Goal: Navigation & Orientation: Find specific page/section

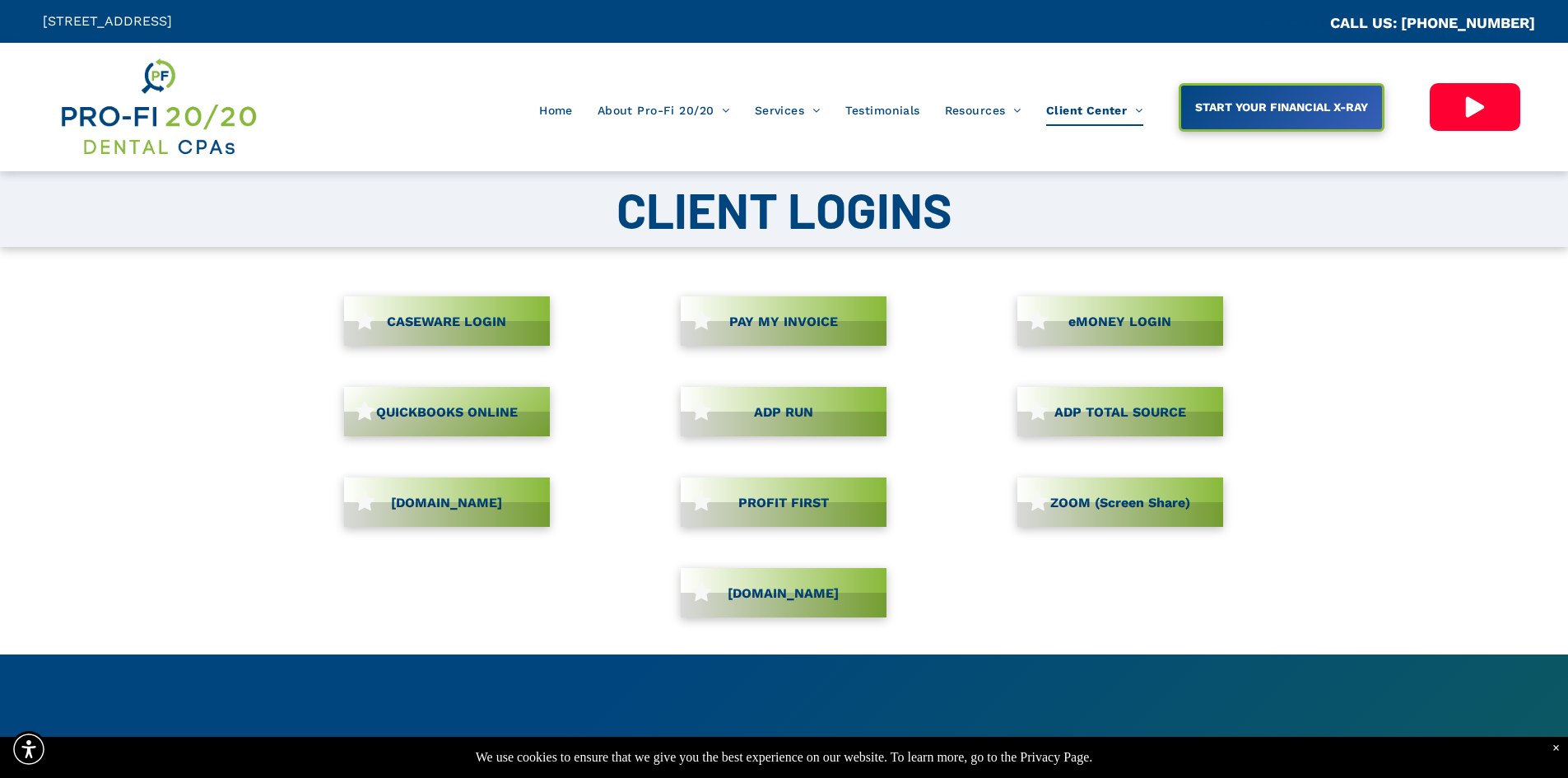
click at [452, 327] on link "CASEWARE LOGIN" at bounding box center [446, 321] width 206 height 50
click at [169, 110] on img at bounding box center [158, 107] width 199 height 103
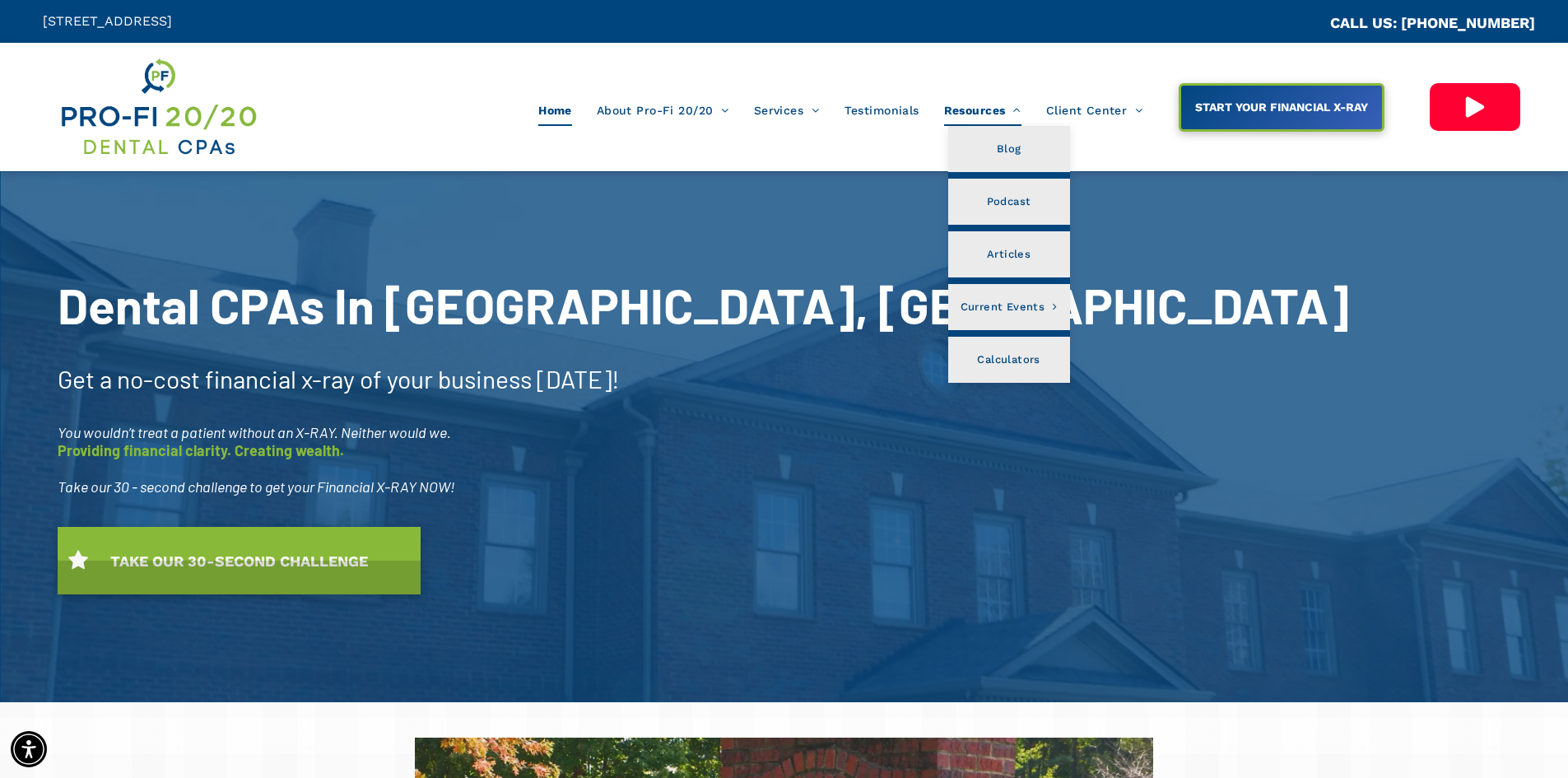
click at [987, 105] on span "Resources" at bounding box center [983, 110] width 77 height 32
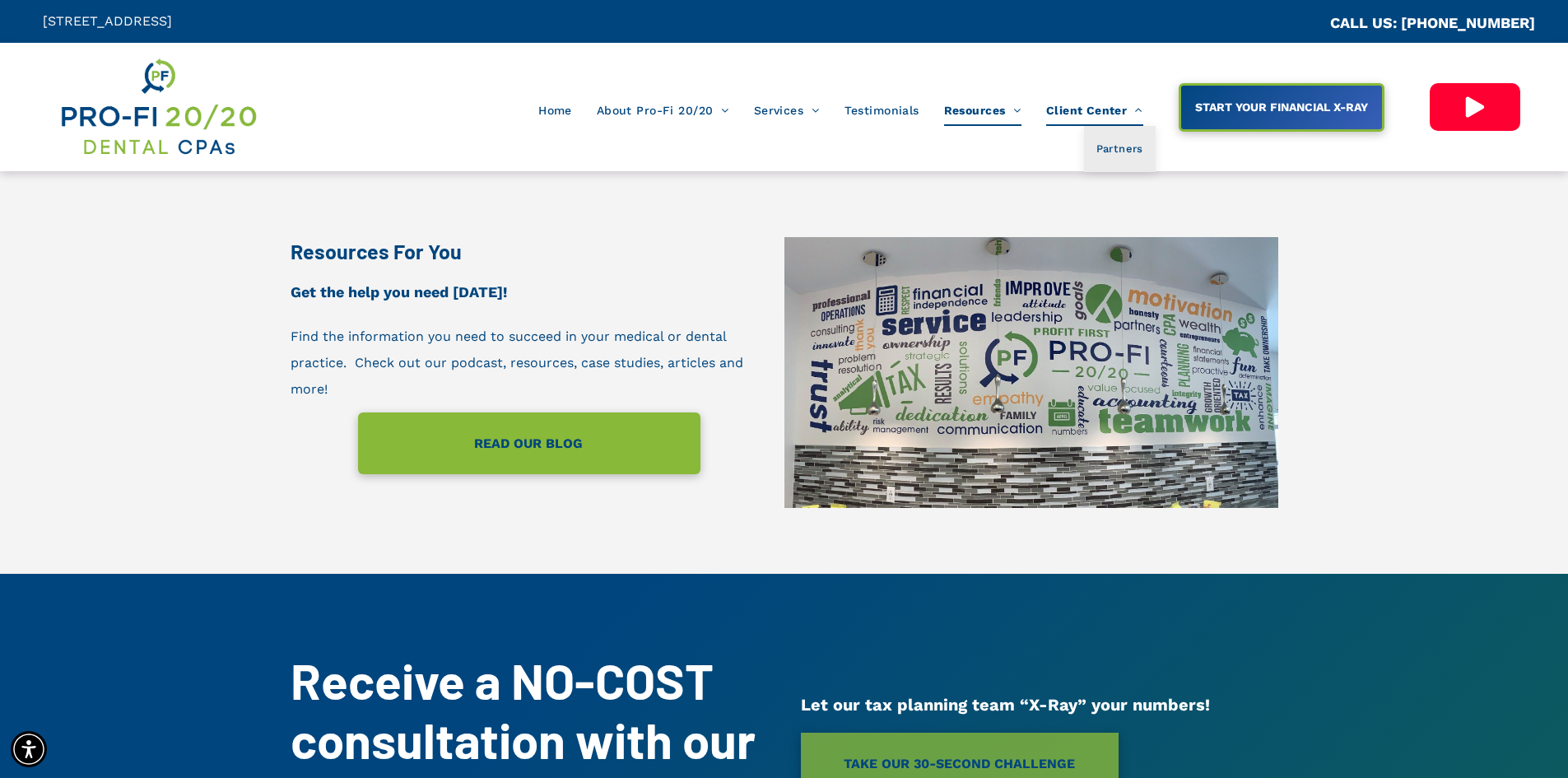
click at [1080, 110] on span "Client Center" at bounding box center [1095, 110] width 98 height 32
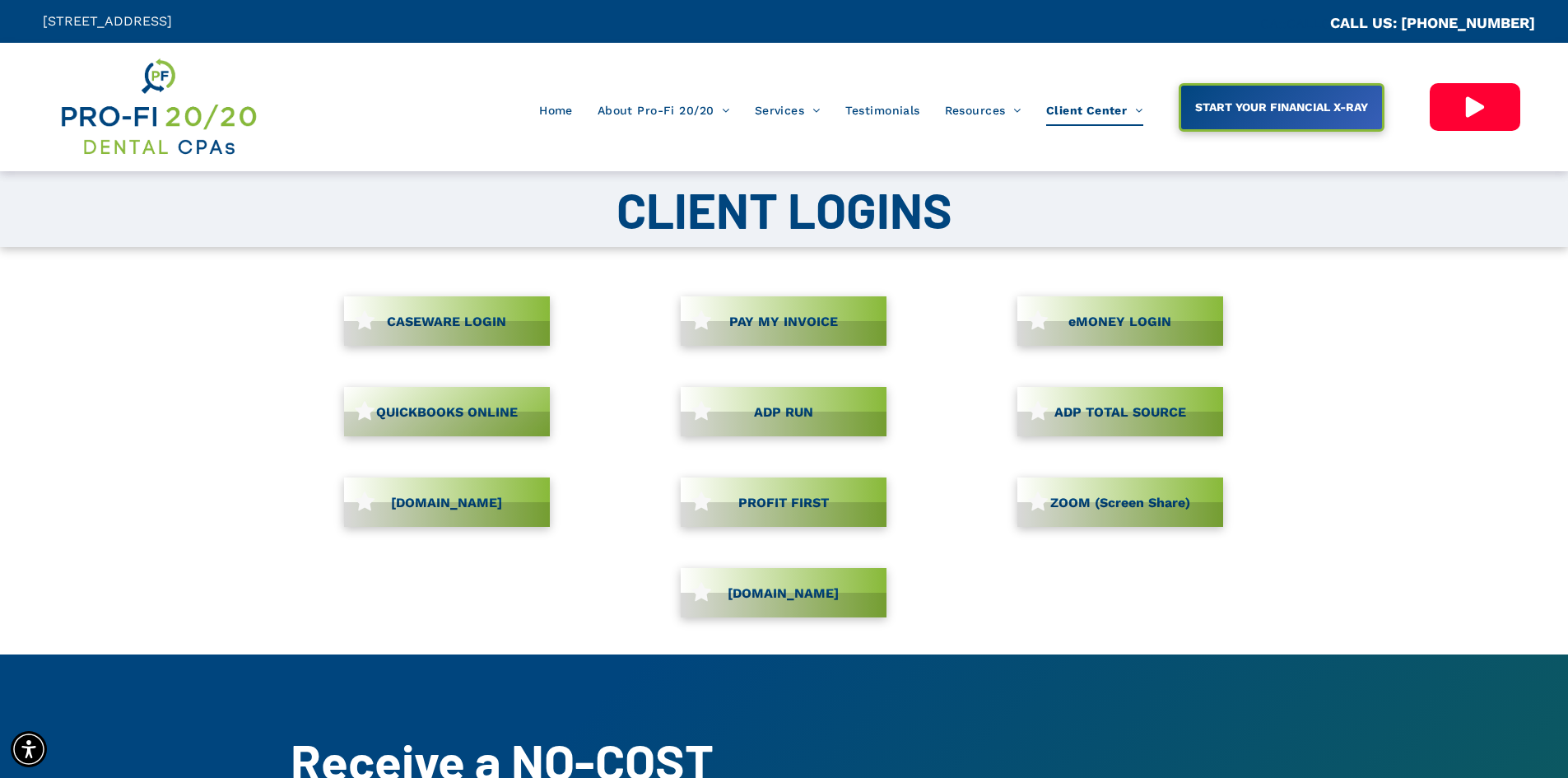
click at [497, 409] on span "QUICKBOOKS ONLINE" at bounding box center [446, 412] width 153 height 32
